Goal: Transaction & Acquisition: Obtain resource

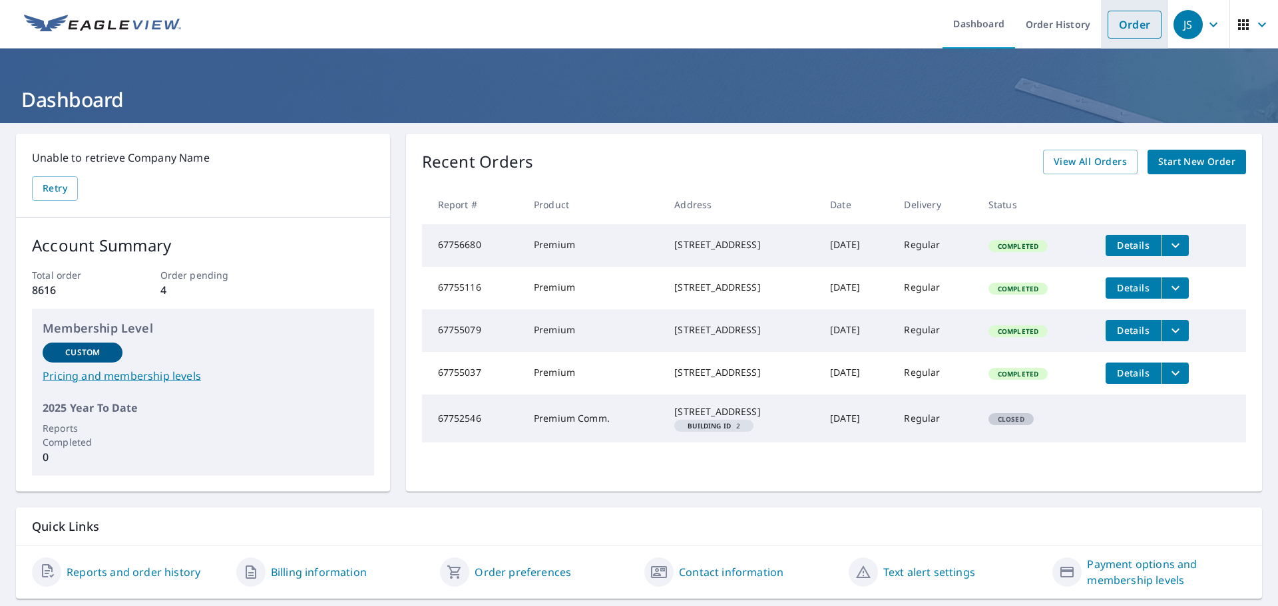
click at [1138, 25] on link "Order" at bounding box center [1135, 25] width 54 height 28
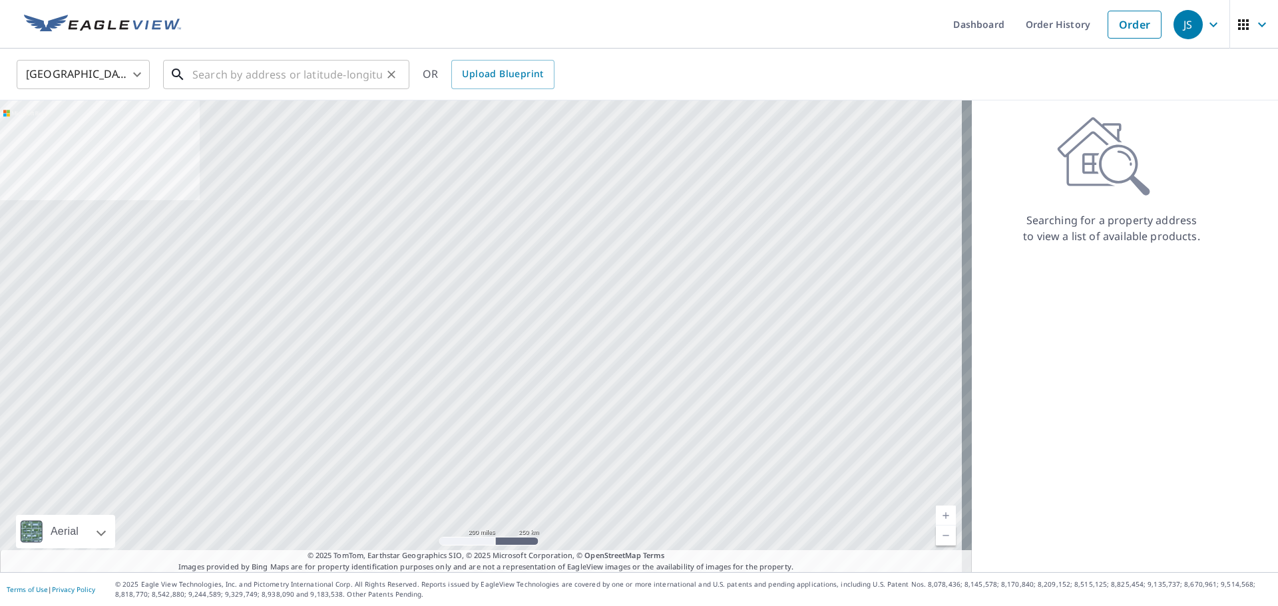
click at [327, 74] on input "text" at bounding box center [287, 74] width 190 height 37
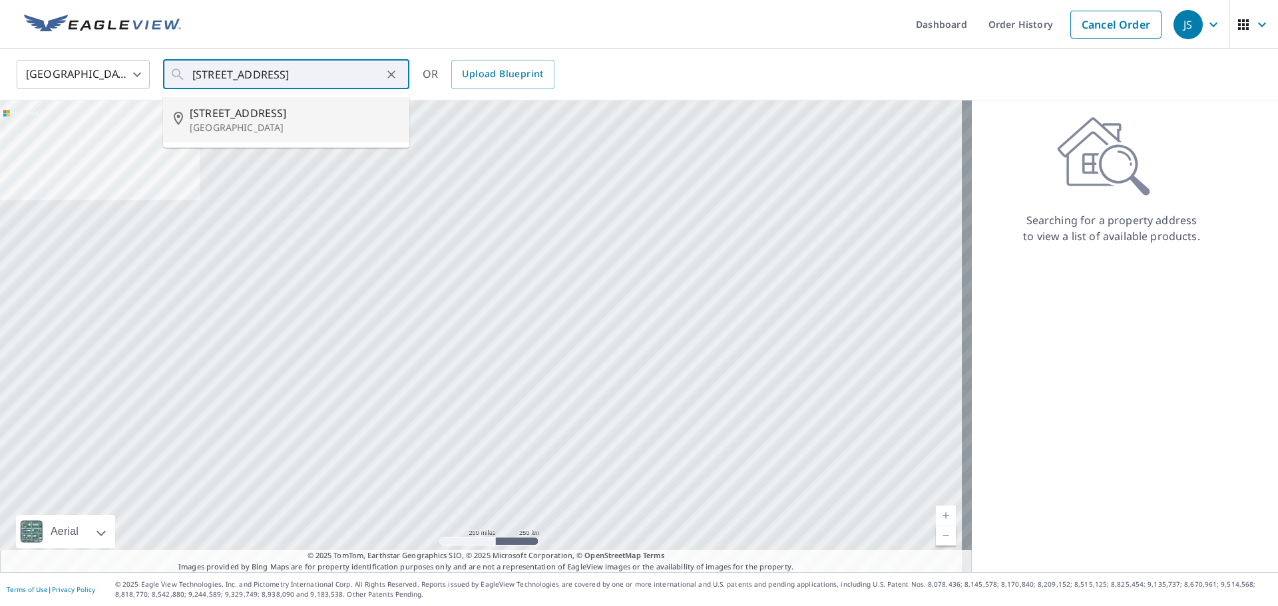
type input "[STREET_ADDRESS]"
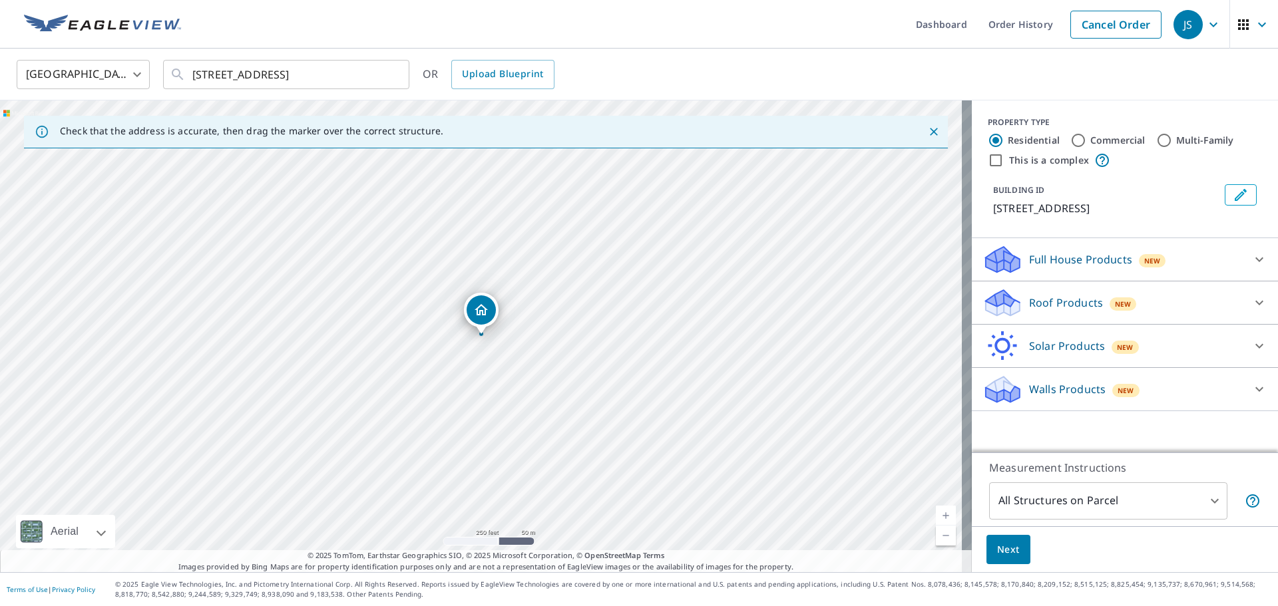
click at [1070, 144] on input "Commercial" at bounding box center [1078, 140] width 16 height 16
radio input "true"
type input "4"
click at [1160, 254] on div "Roof Products New" at bounding box center [1112, 259] width 261 height 31
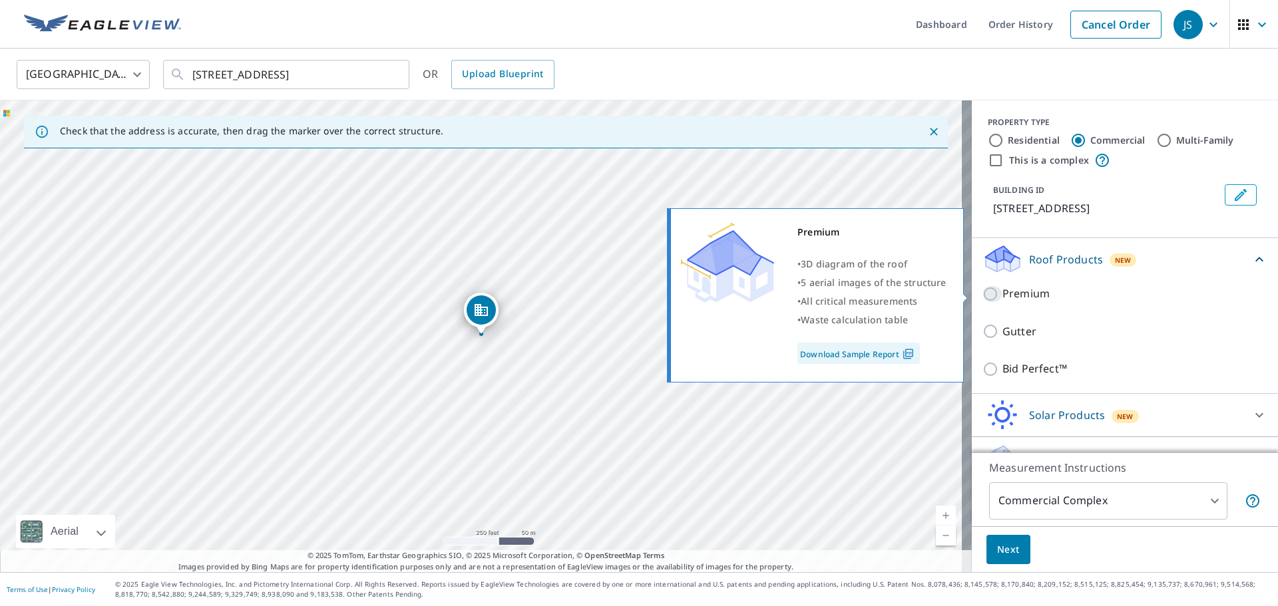
click at [985, 293] on input "Premium" at bounding box center [992, 294] width 20 height 16
checkbox input "true"
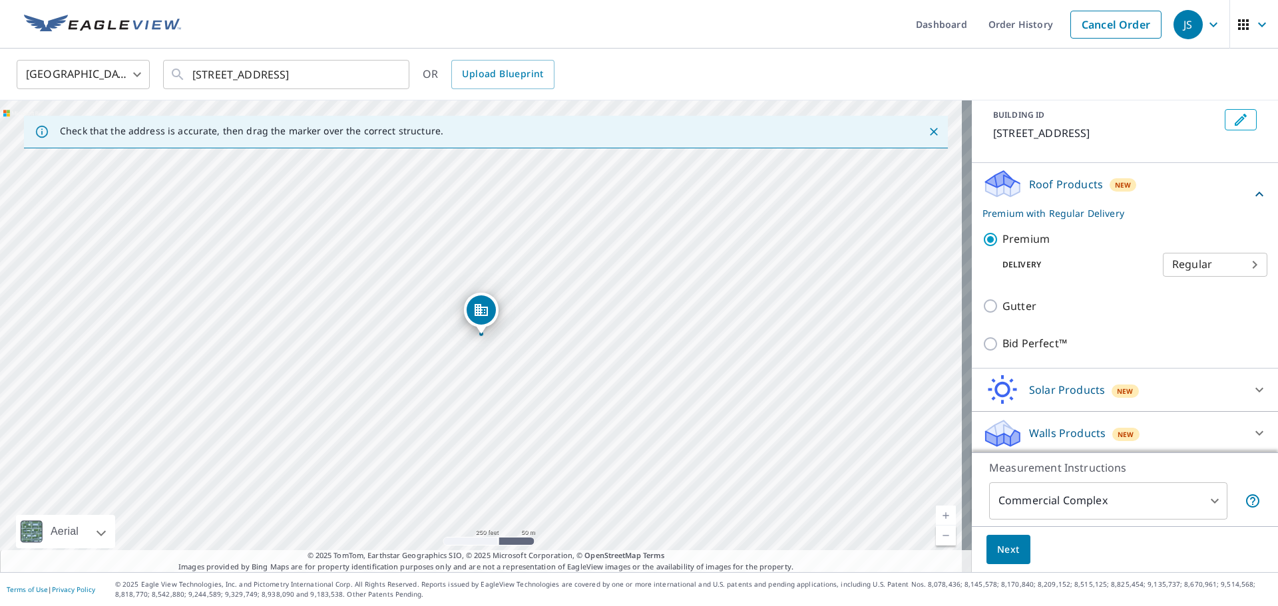
scroll to position [78, 0]
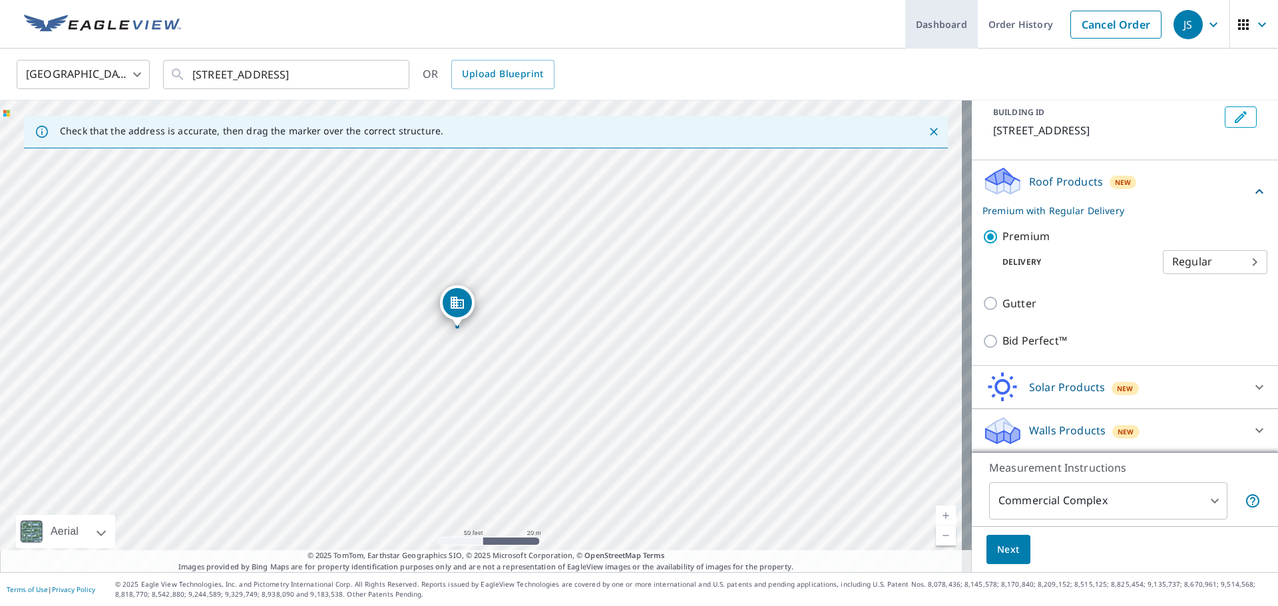
click at [999, 29] on link "Order History" at bounding box center [1021, 24] width 86 height 49
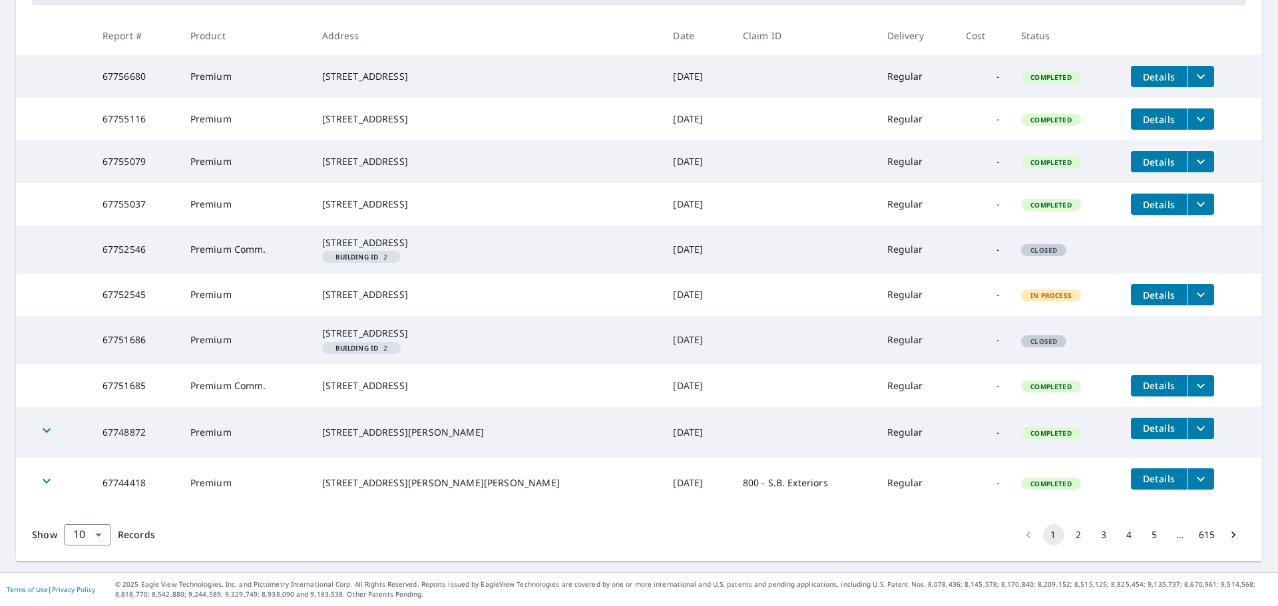
scroll to position [266, 0]
click at [1197, 388] on icon "filesDropdownBtn-67751685" at bounding box center [1201, 385] width 8 height 5
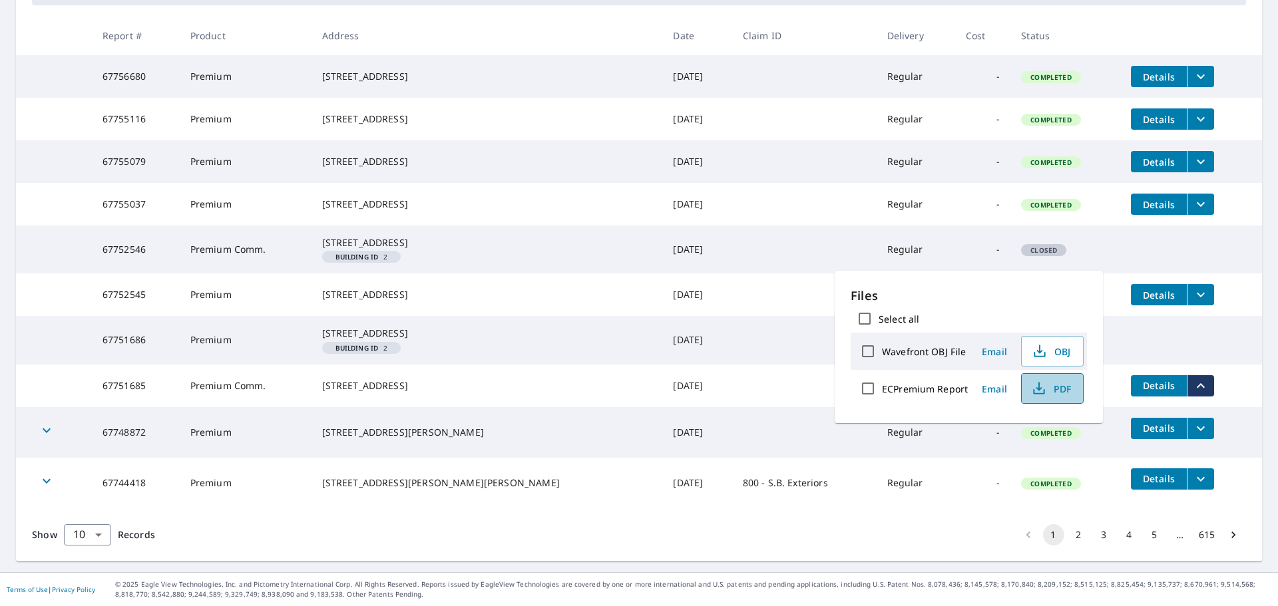
click at [1048, 389] on span "PDF" at bounding box center [1051, 389] width 43 height 16
click at [1114, 243] on tr "67752546 Premium Comm. [STREET_ADDRESS] Building ID 2 [DATE] Regular - Closed" at bounding box center [639, 250] width 1246 height 48
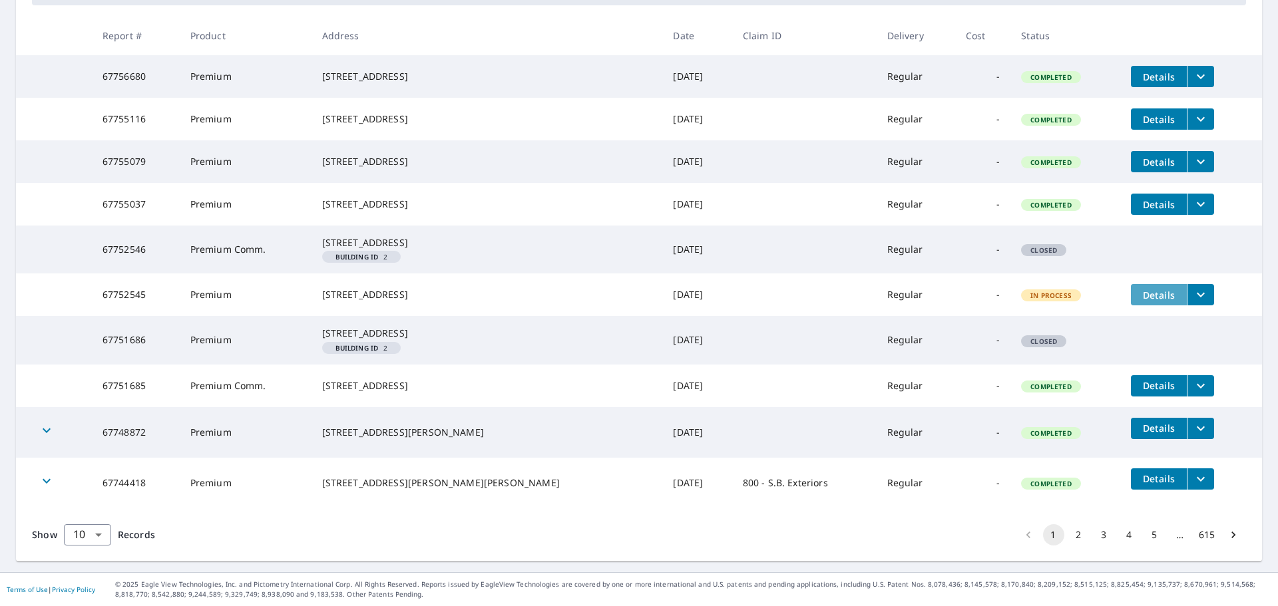
click at [1139, 302] on span "Details" at bounding box center [1159, 295] width 40 height 13
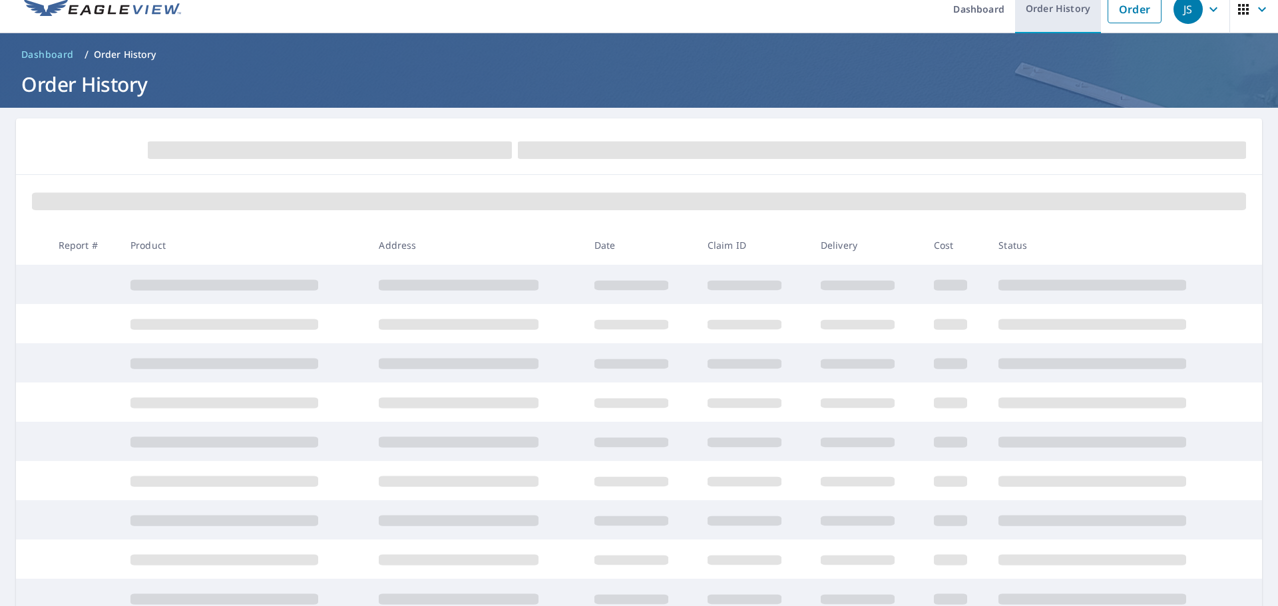
click at [1068, 13] on link "Order History" at bounding box center [1058, 9] width 86 height 49
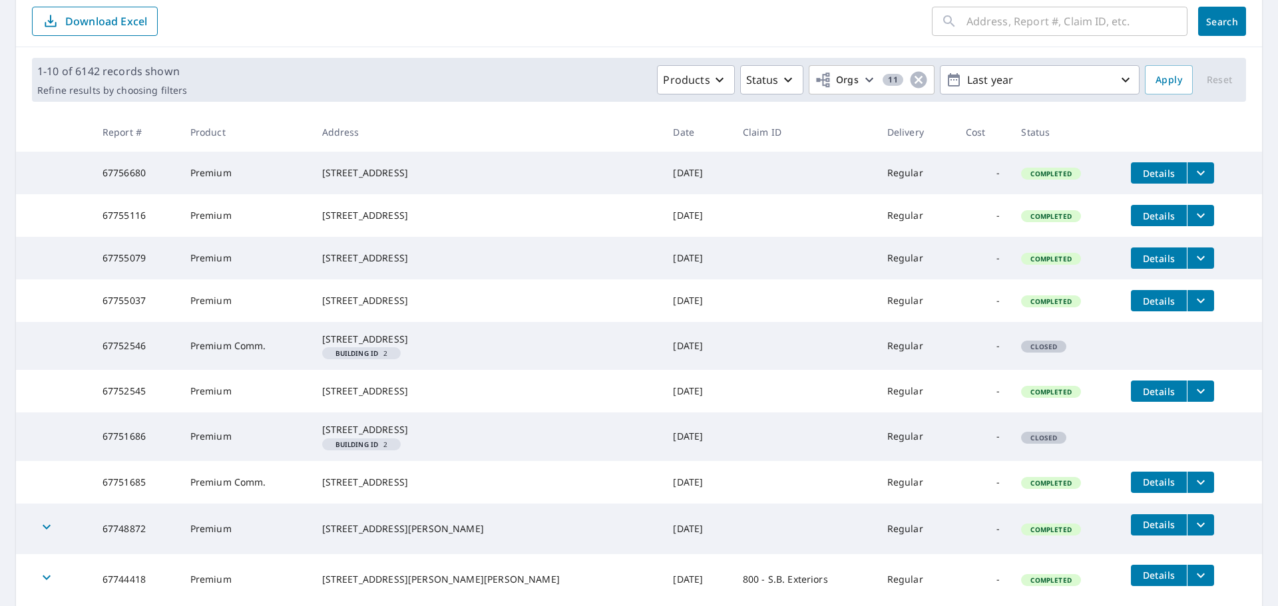
scroll to position [148, 0]
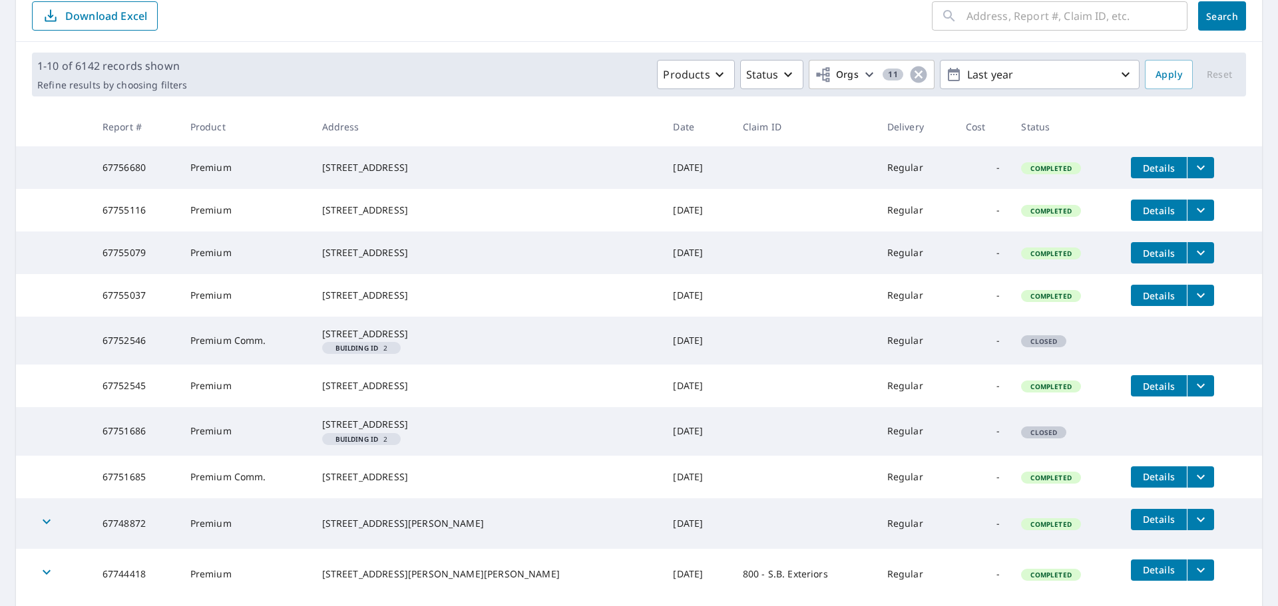
click at [1193, 394] on icon "filesDropdownBtn-67752545" at bounding box center [1201, 386] width 16 height 16
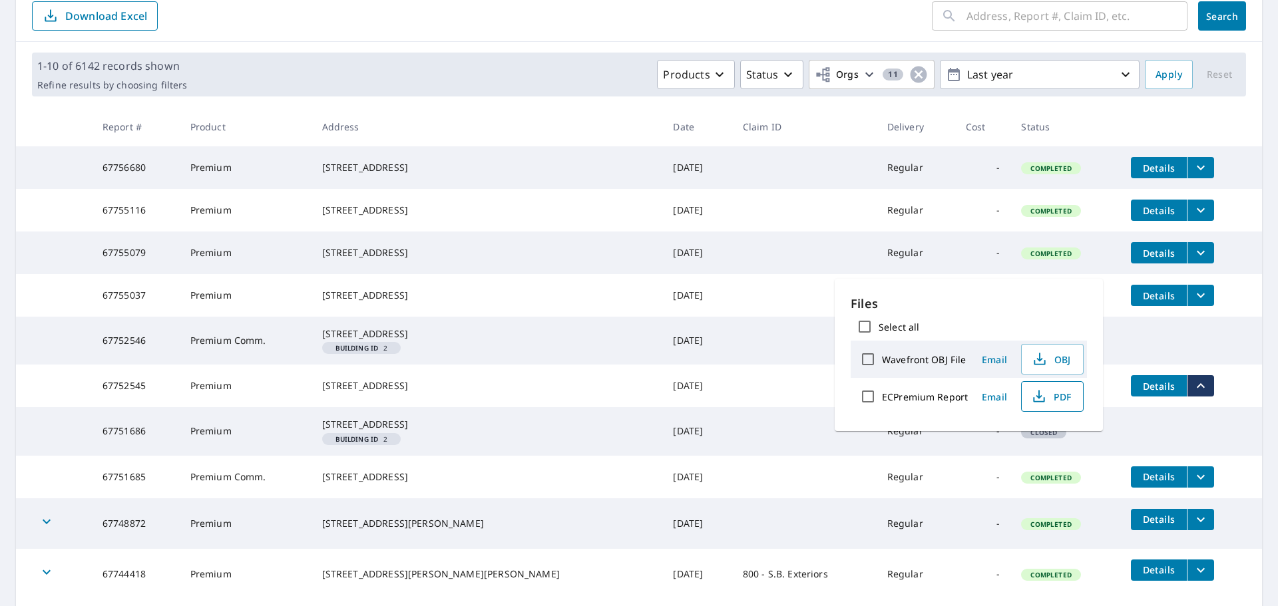
click at [1050, 397] on span "PDF" at bounding box center [1051, 397] width 43 height 16
